Goal: Check status: Check status

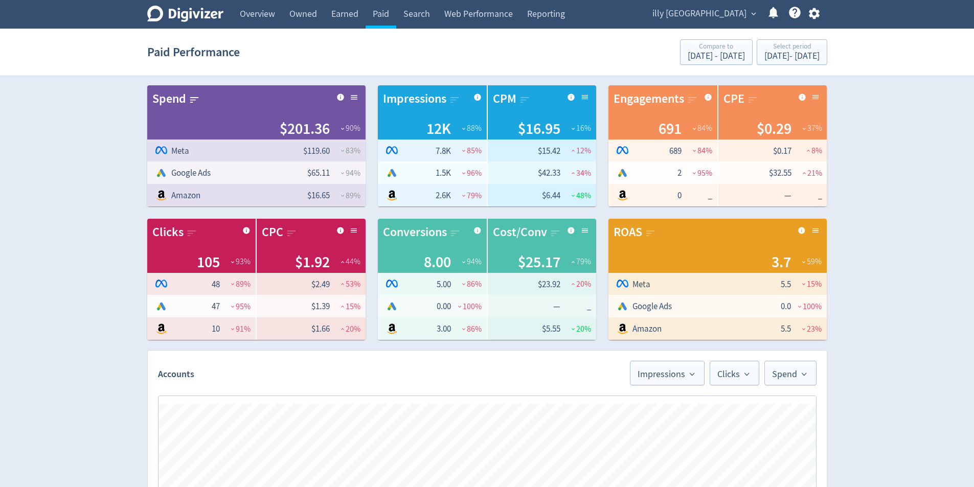
scroll to position [497, 0]
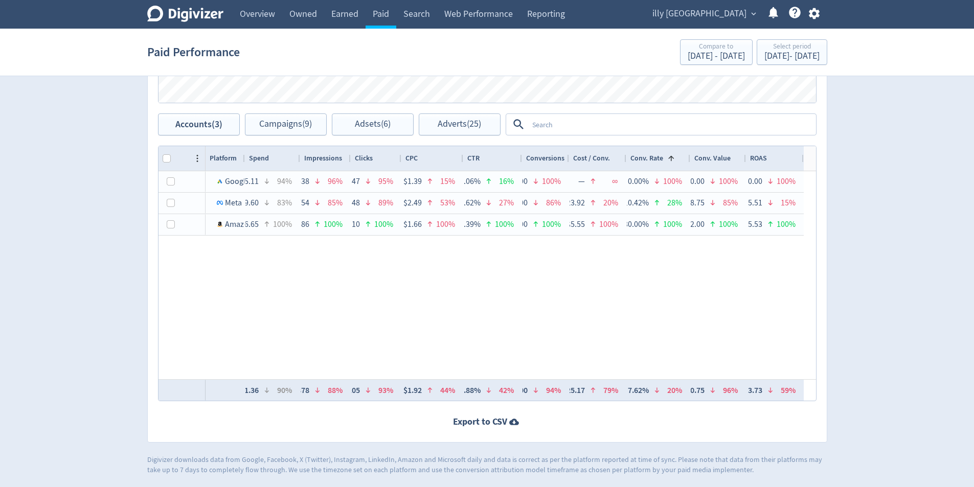
click at [733, 14] on span "illy [GEOGRAPHIC_DATA]" at bounding box center [699, 14] width 94 height 16
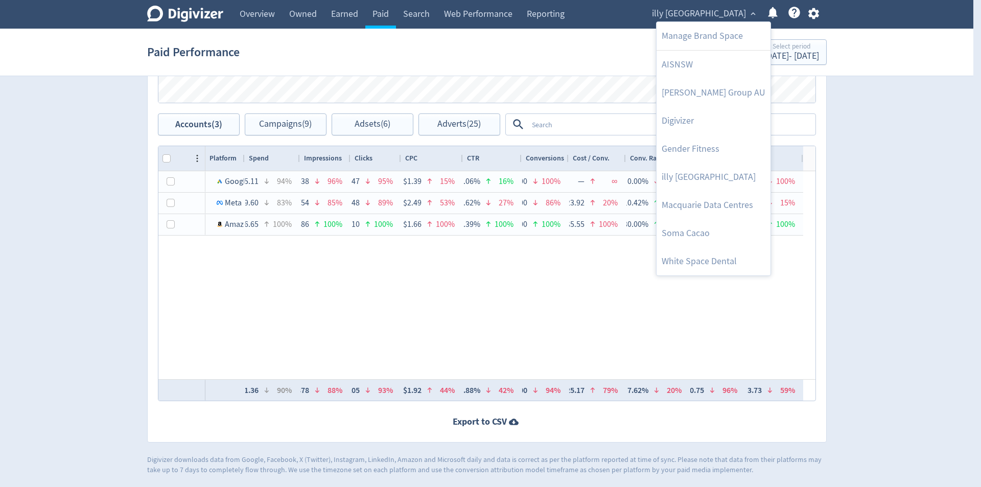
click at [963, 126] on div at bounding box center [490, 243] width 981 height 487
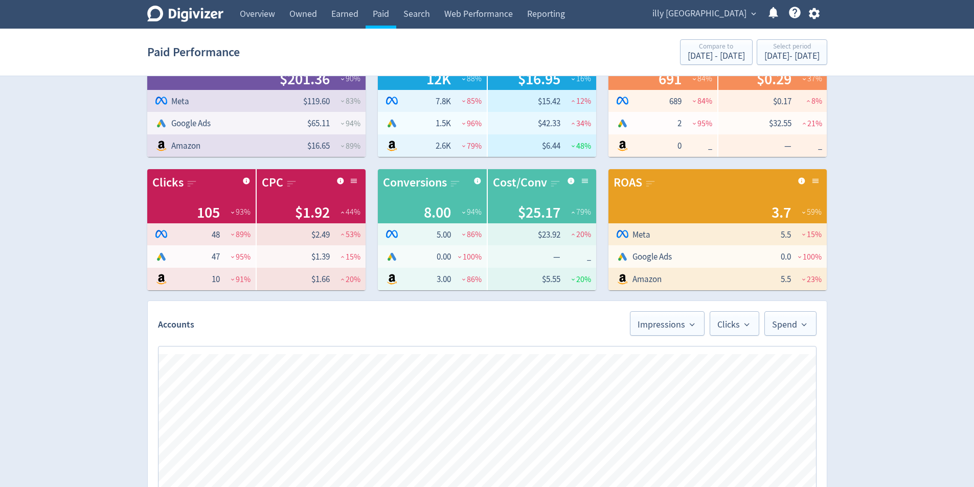
scroll to position [0, 0]
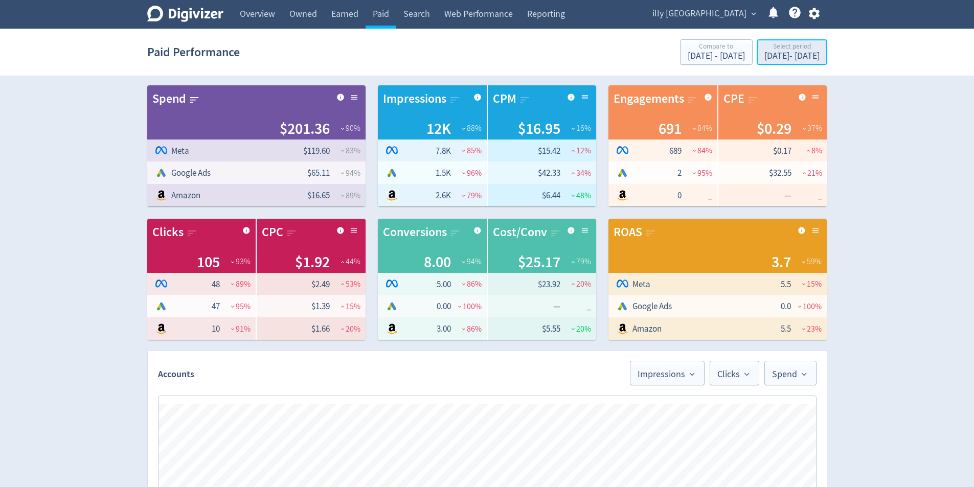
click at [805, 54] on div "[DATE] - [DATE]" at bounding box center [791, 56] width 55 height 9
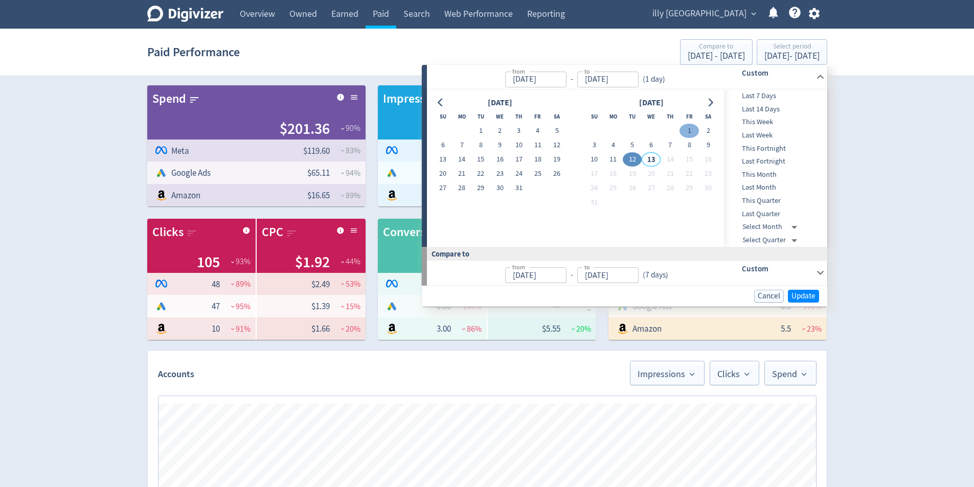
click at [689, 129] on button "1" at bounding box center [688, 131] width 19 height 14
type input "[DATE]"
click at [630, 159] on button "12" at bounding box center [632, 159] width 19 height 14
type input "[DATE]"
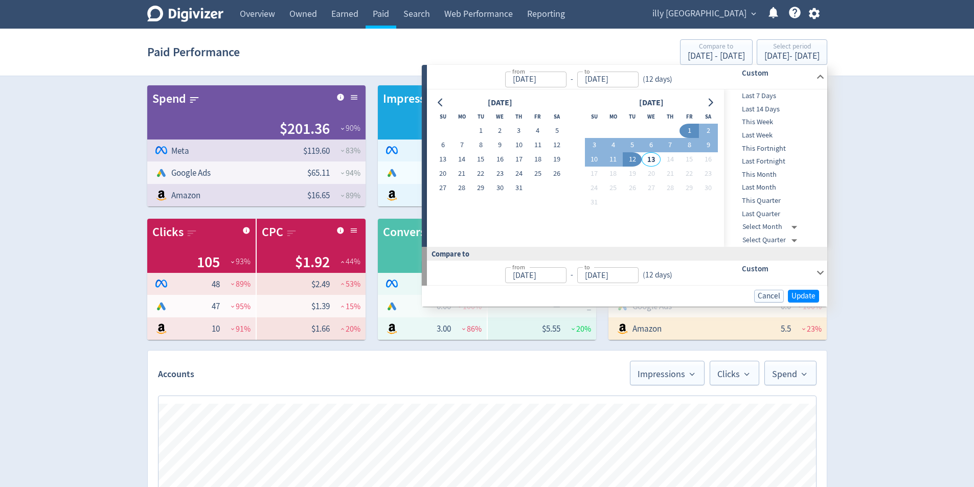
type input "[DATE]"
click at [772, 100] on span "Last 7 Days" at bounding box center [774, 95] width 101 height 11
type input "[DATE]"
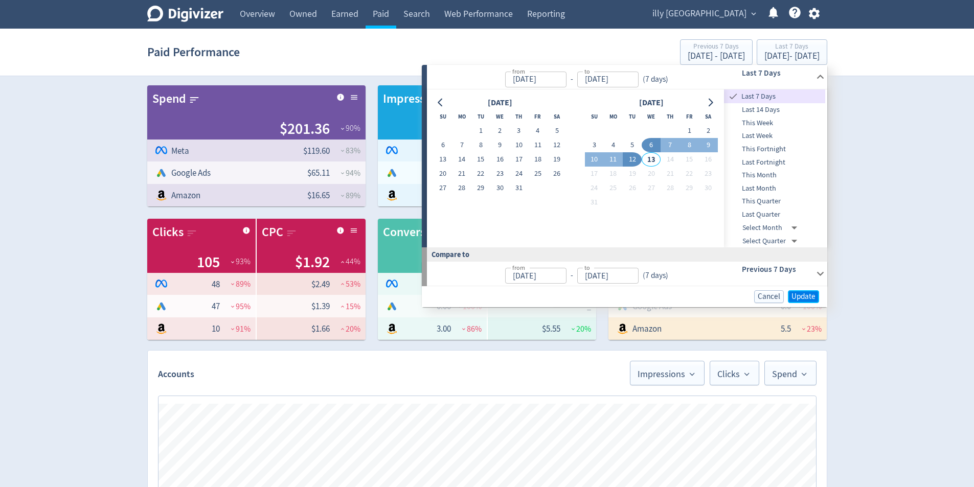
click at [803, 298] on span "Update" at bounding box center [803, 297] width 24 height 8
